Goal: Task Accomplishment & Management: Complete application form

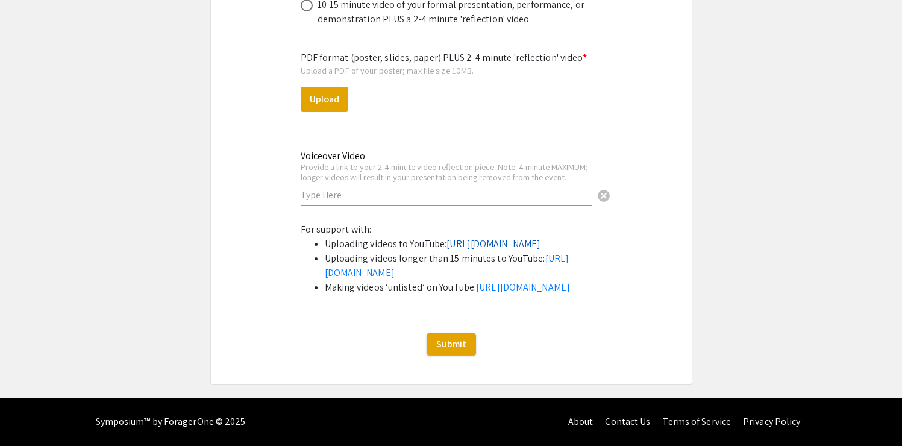
click at [477, 250] on link "[URL][DOMAIN_NAME]" at bounding box center [494, 244] width 94 height 13
click at [403, 218] on div "Voiceover Video Provide a link to your 2-4 minute video reflection piece. Note:…" at bounding box center [446, 178] width 291 height 79
click at [394, 201] on input "text" at bounding box center [446, 195] width 291 height 13
paste input "[URL][DOMAIN_NAME]"
type input "[URL][DOMAIN_NAME]"
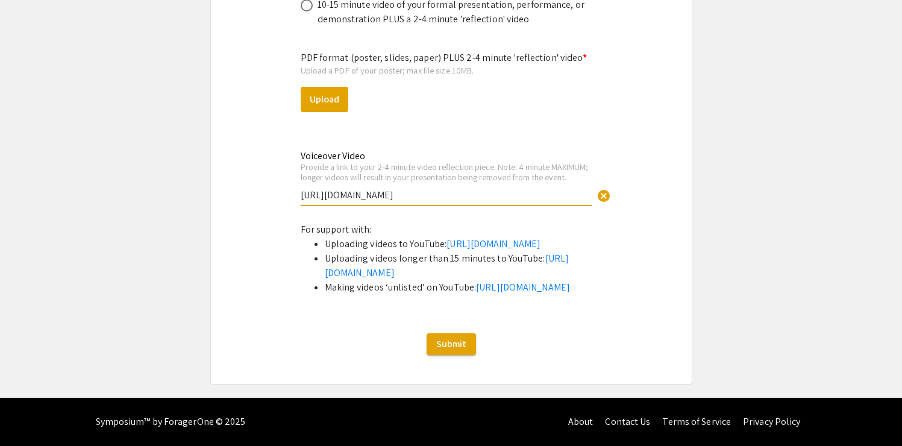
click at [313, 112] on button "Upload" at bounding box center [325, 99] width 48 height 25
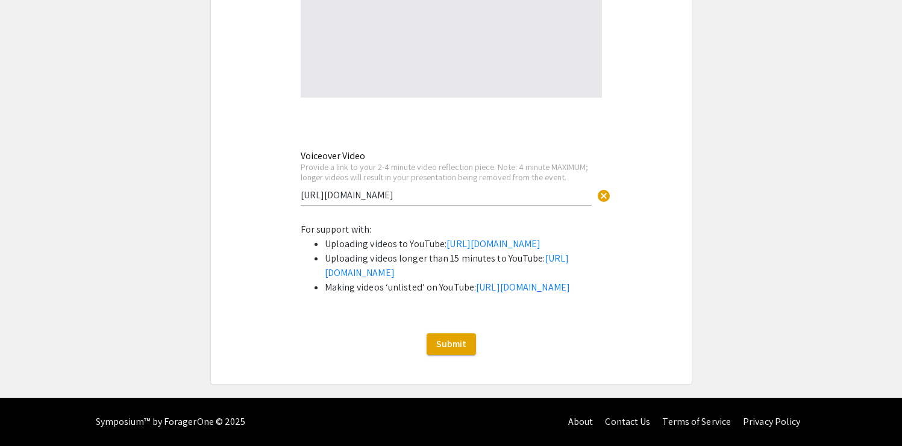
select select "custom"
type input "0"
select select "custom"
type input "1"
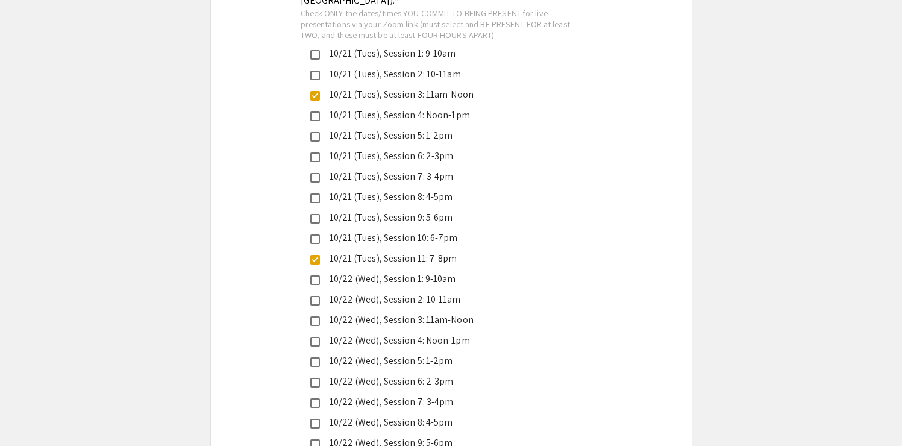
scroll to position [2898, 0]
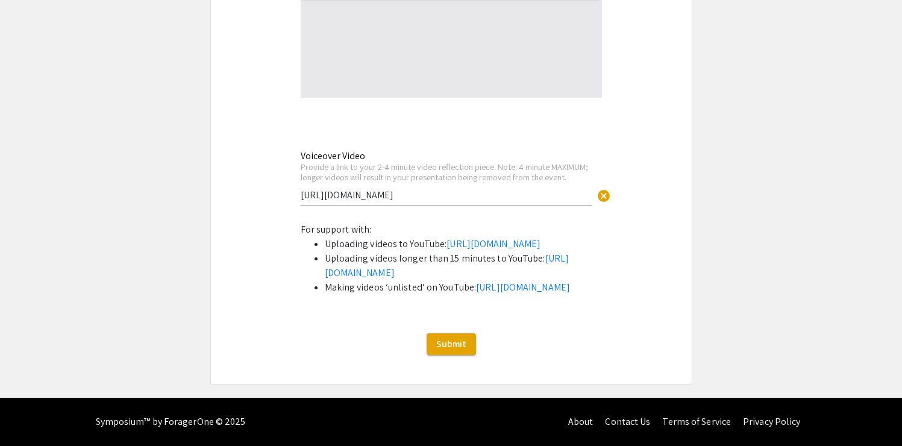
scroll to position [0, 0]
select select "custom"
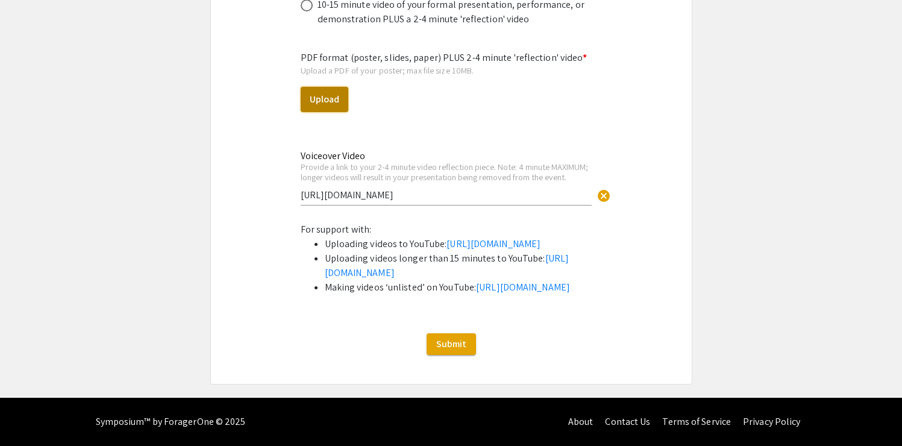
click at [329, 111] on button "Upload" at bounding box center [325, 99] width 48 height 25
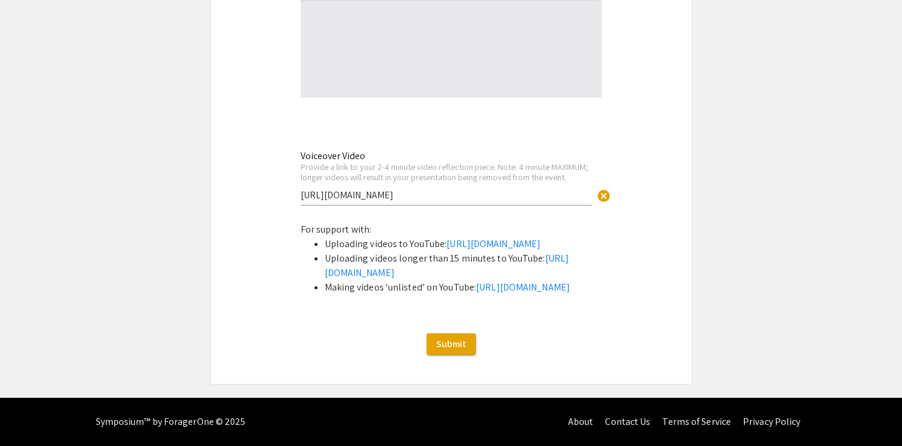
scroll to position [0, 0]
select select "custom"
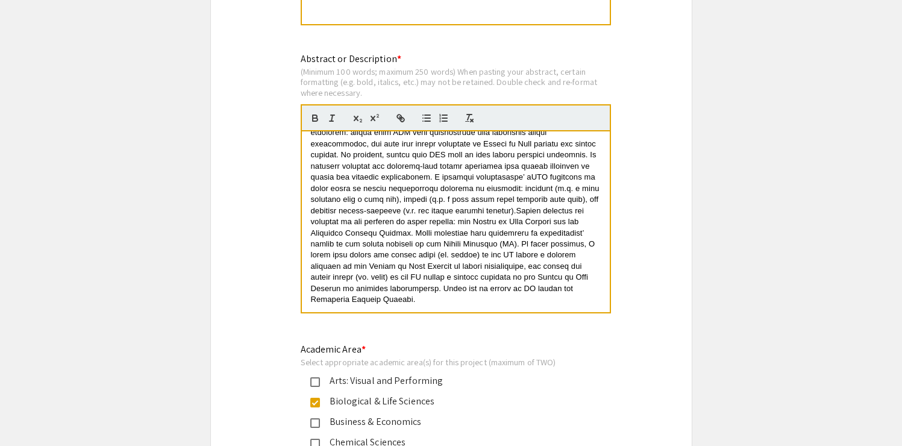
scroll to position [1076, 0]
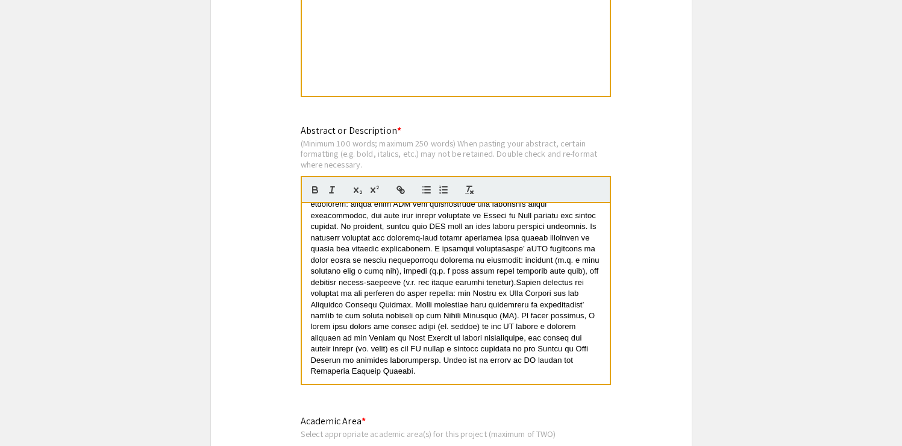
drag, startPoint x: 599, startPoint y: 168, endPoint x: 389, endPoint y: 168, distance: 209.8
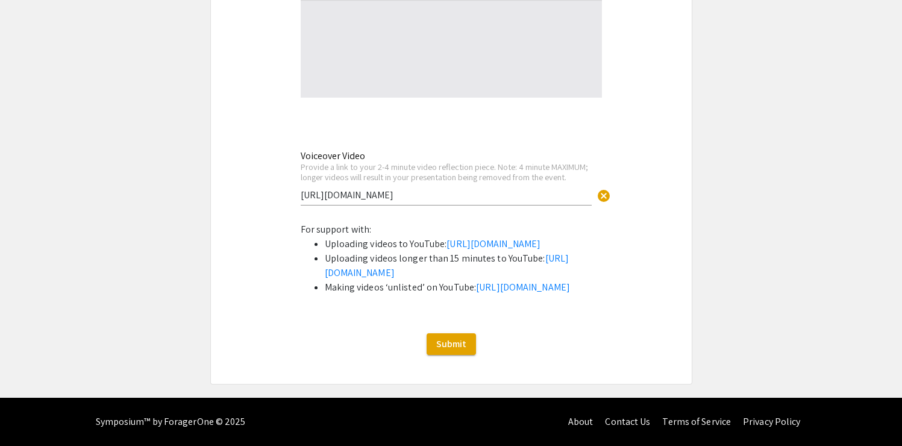
scroll to position [1240, 0]
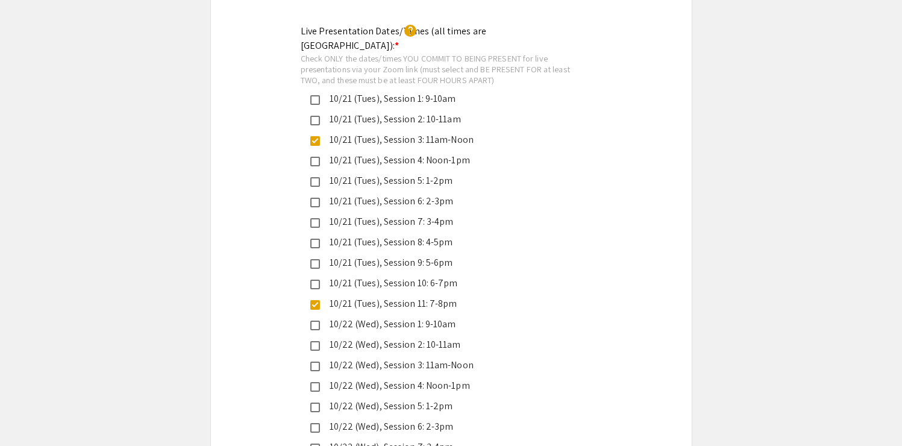
scroll to position [2864, 0]
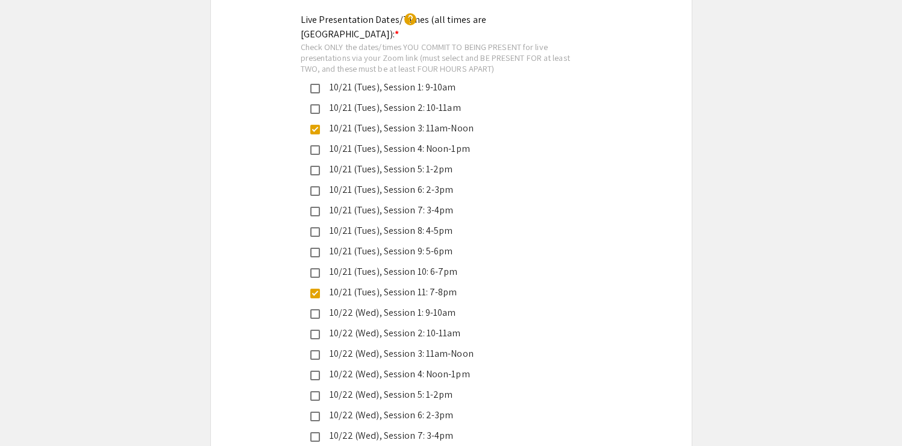
drag, startPoint x: 394, startPoint y: 291, endPoint x: 294, endPoint y: 241, distance: 112.2
drag, startPoint x: 406, startPoint y: 310, endPoint x: 298, endPoint y: 289, distance: 109.4
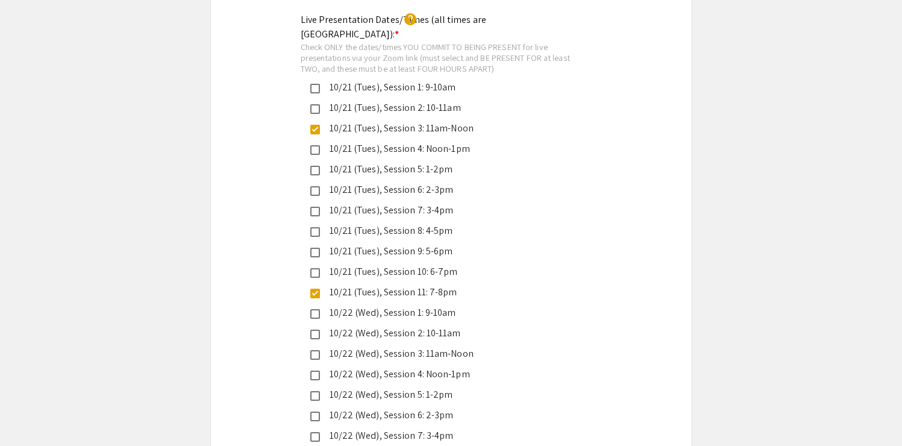
copy p "[URL][DOMAIN_NAME][SECURITY_DATA]"
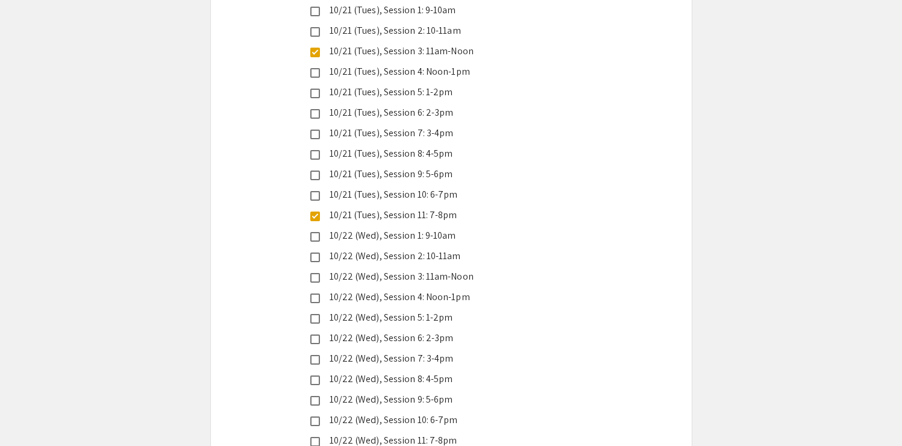
scroll to position [2942, 0]
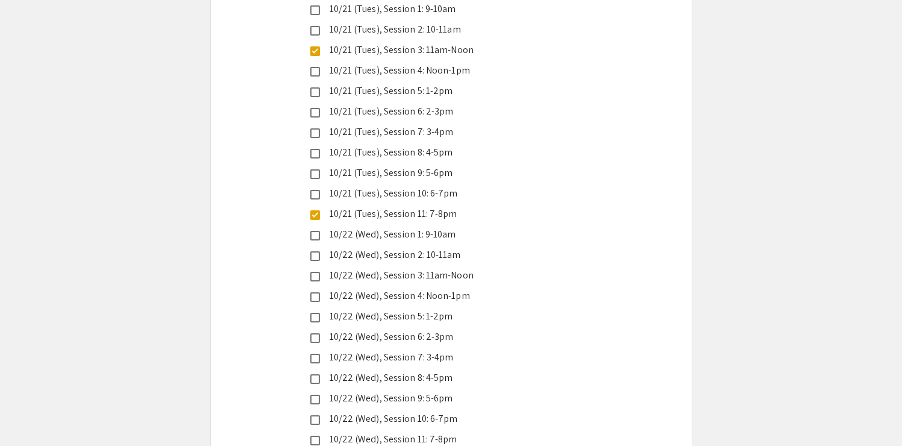
scroll to position [0, 0]
drag, startPoint x: 388, startPoint y: 258, endPoint x: 291, endPoint y: 214, distance: 106.6
drag, startPoint x: 553, startPoint y: 244, endPoint x: 290, endPoint y: 209, distance: 265.1
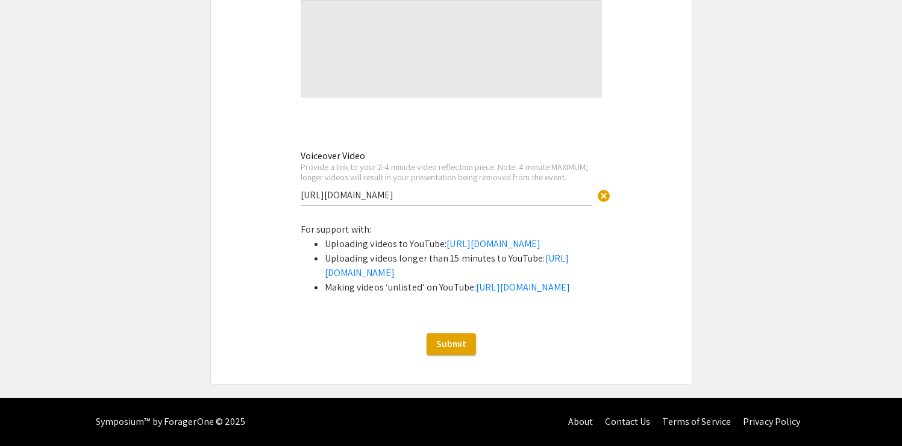
scroll to position [4808, 0]
click at [450, 341] on span "Submit" at bounding box center [451, 344] width 30 height 13
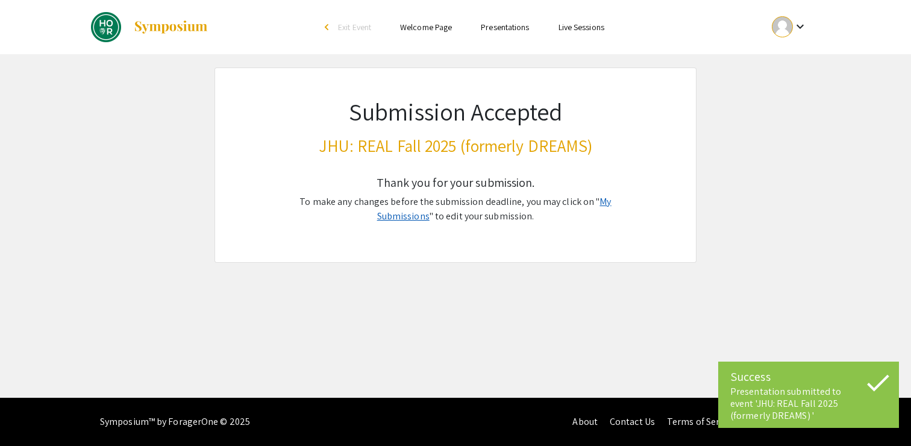
click at [394, 222] on link "My Submissions" at bounding box center [494, 208] width 234 height 27
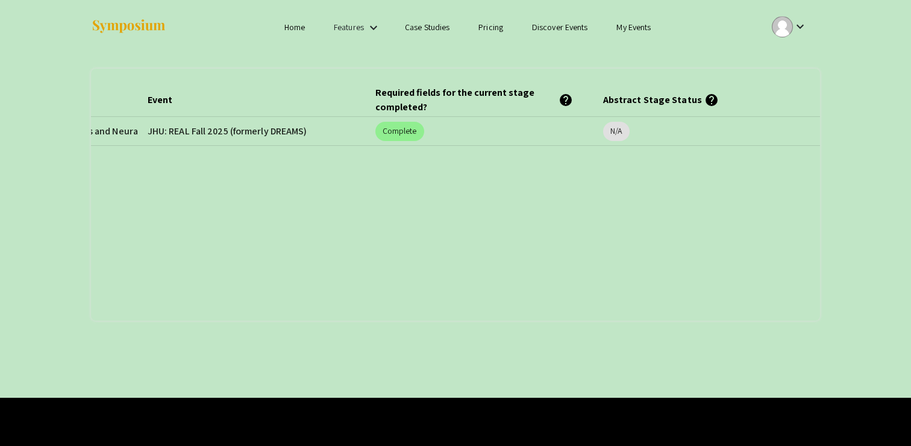
scroll to position [0, 236]
click at [617, 140] on mat-chip "N/A" at bounding box center [616, 131] width 27 height 19
